Goal: Task Accomplishment & Management: Use online tool/utility

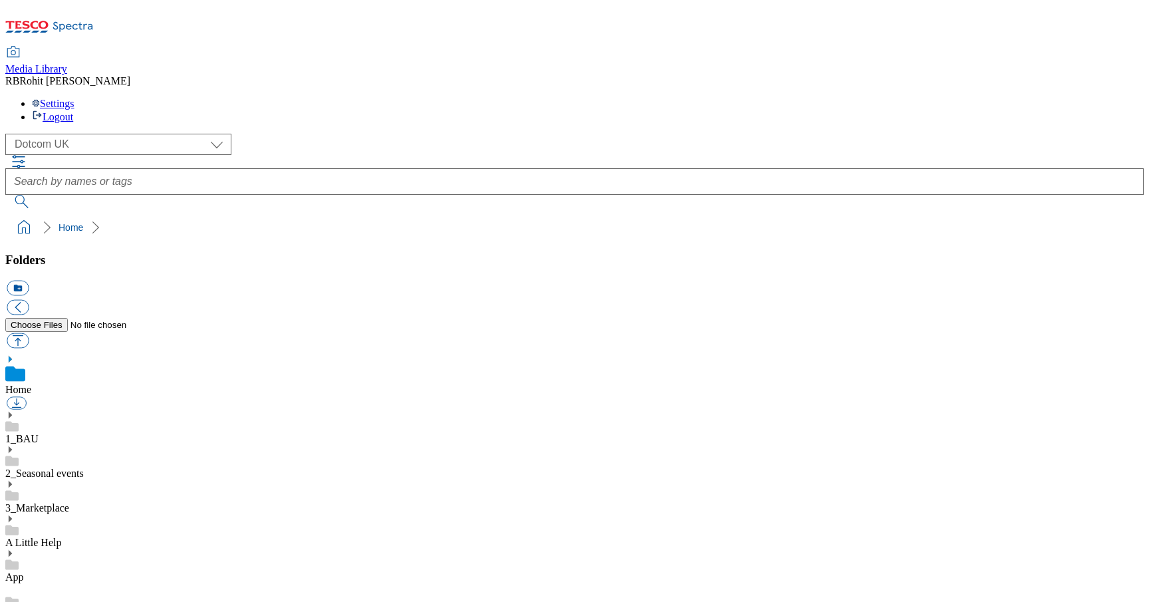
scroll to position [2, 0]
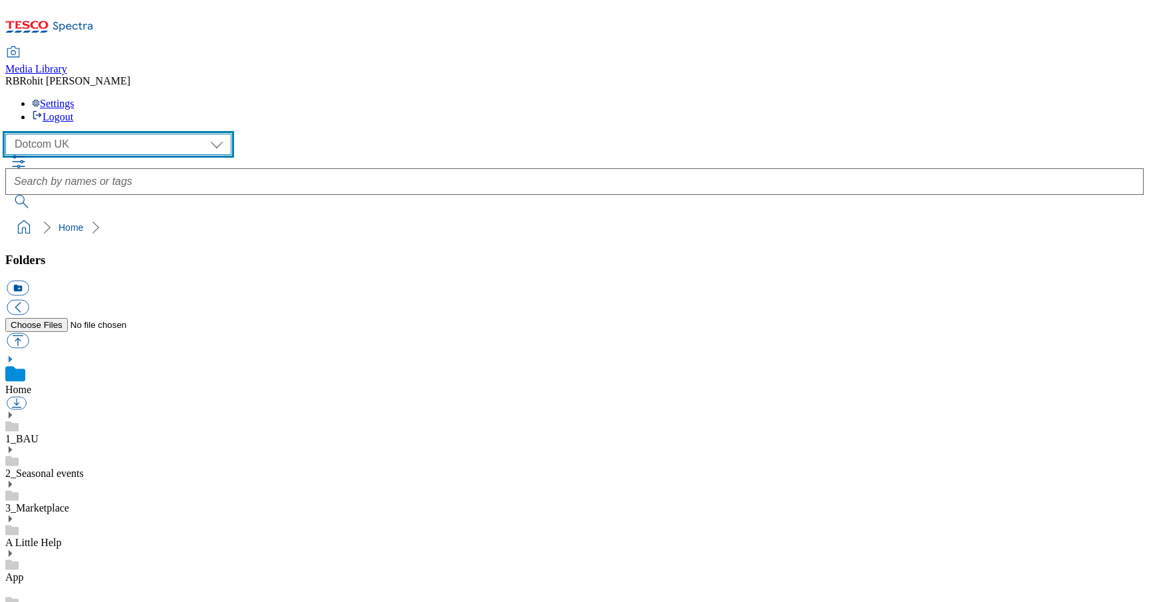
click at [119, 134] on select "Clubcard Marketing Clubcard ROI Dotcom UK GHS Marketing UK GHS ROI Realfood Tes…" at bounding box center [118, 144] width 226 height 21
select select "flare-ghs-mktg"
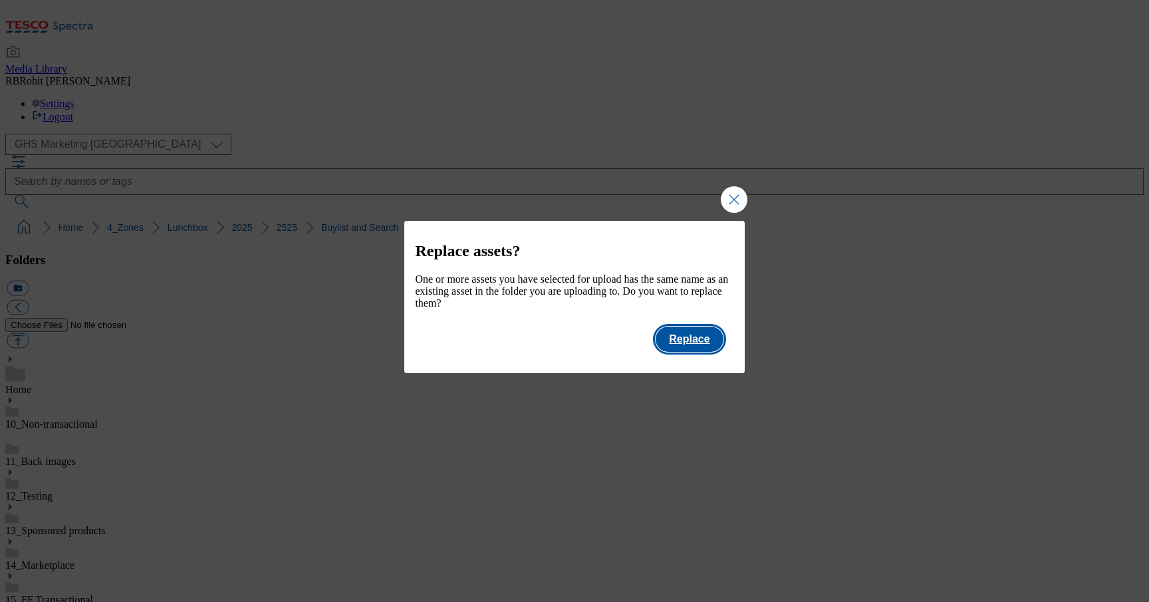
click at [715, 347] on button "Replace" at bounding box center [689, 339] width 67 height 25
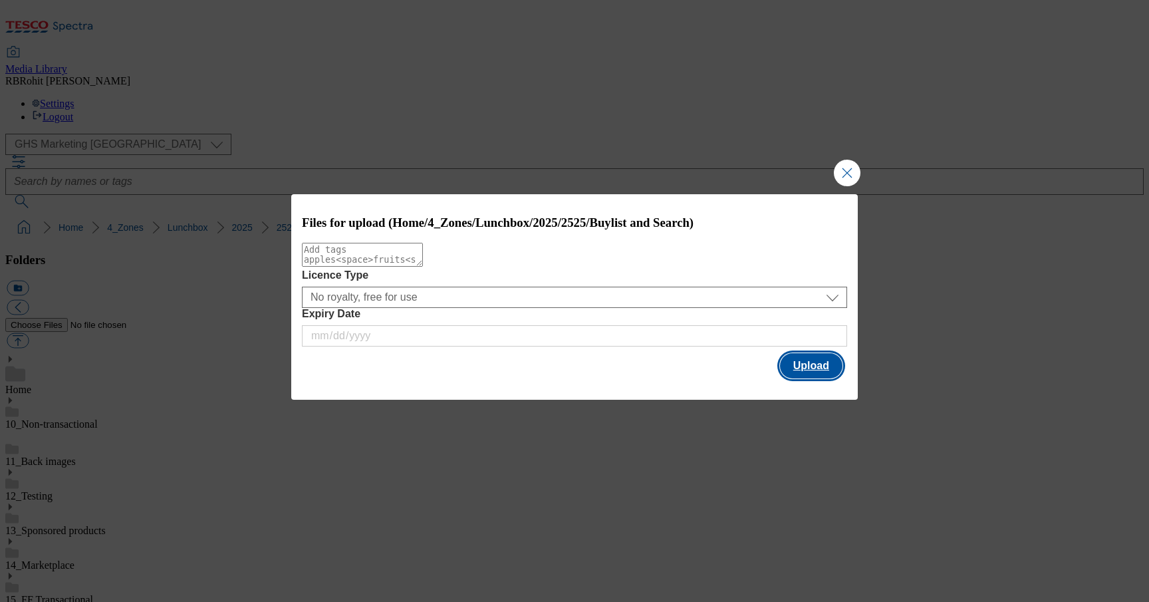
click at [827, 378] on button "Upload" at bounding box center [811, 365] width 63 height 25
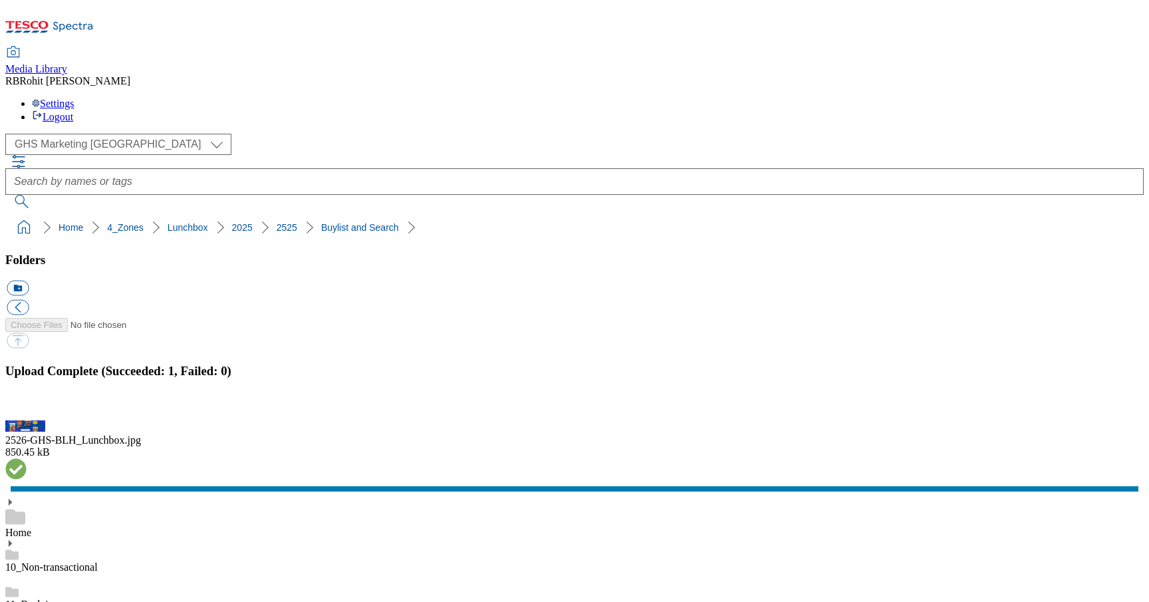
click at [27, 406] on button "button" at bounding box center [17, 412] width 20 height 13
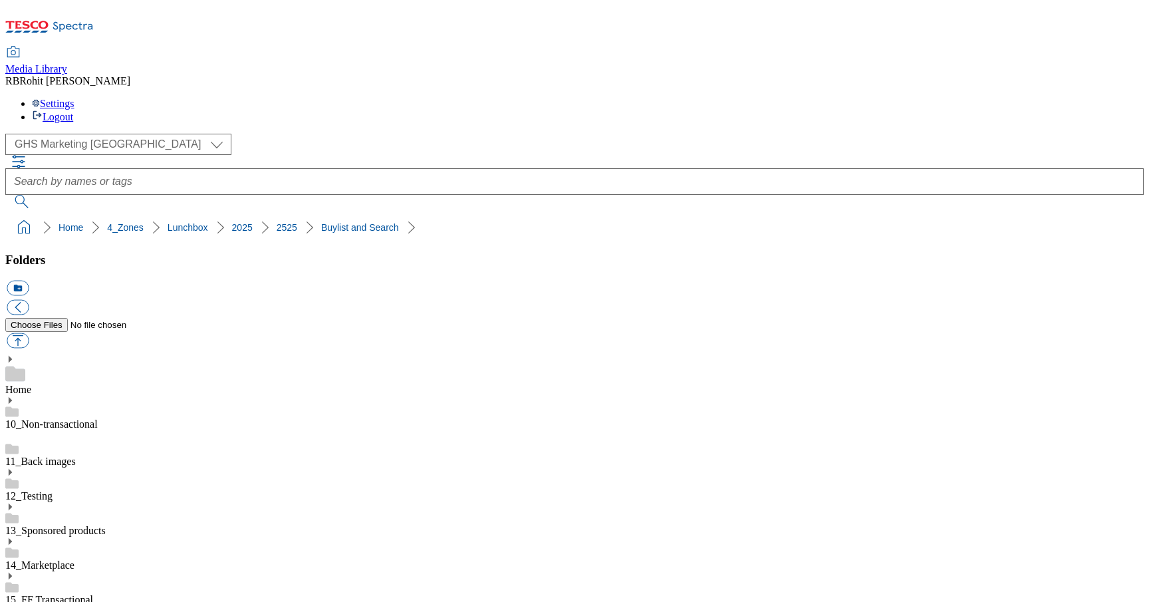
click at [102, 354] on div "Home" at bounding box center [574, 374] width 1139 height 41
